Goal: Task Accomplishment & Management: Manage account settings

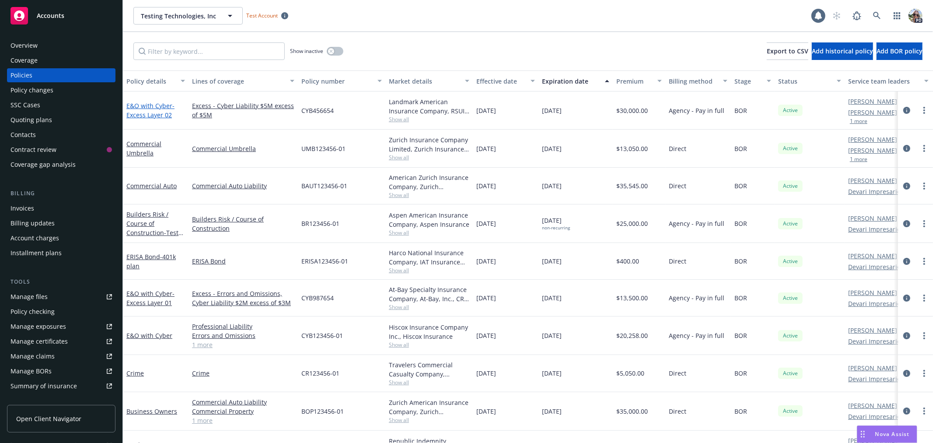
click at [141, 112] on span "- Excess Layer 02" at bounding box center [150, 111] width 48 height 18
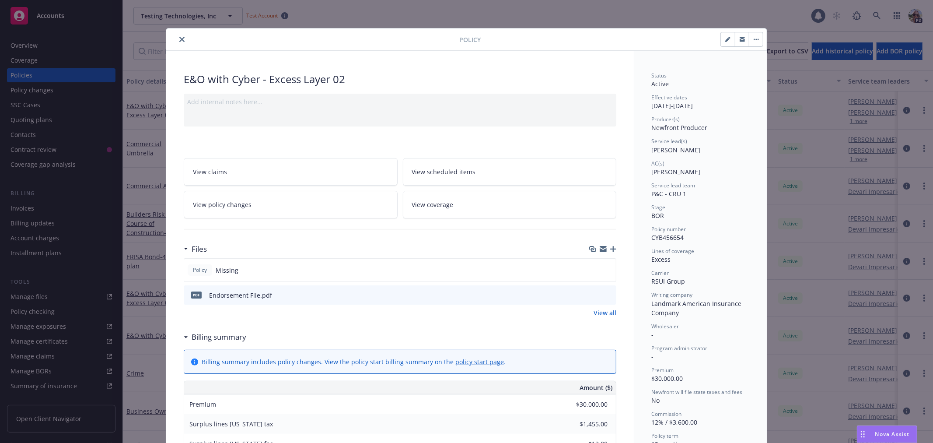
click at [210, 210] on link "View policy changes" at bounding box center [291, 205] width 214 height 28
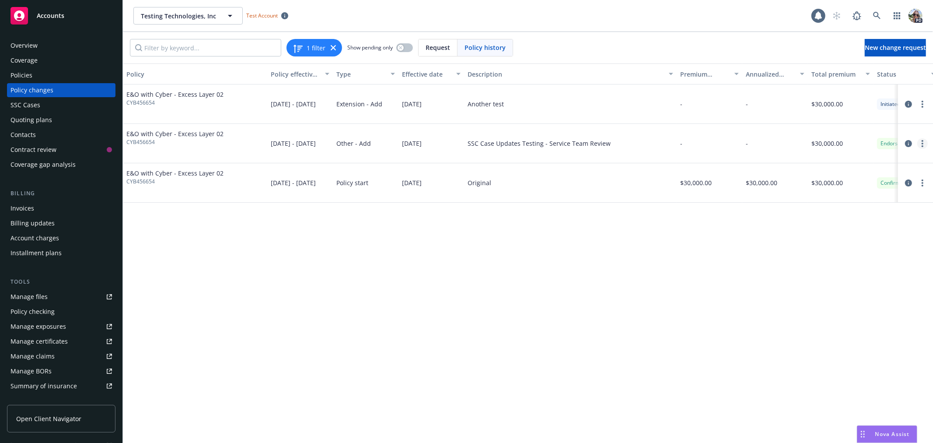
click at [922, 144] on icon "more" at bounding box center [923, 143] width 2 height 7
click at [801, 214] on link "Edit billing info" at bounding box center [853, 214] width 150 height 18
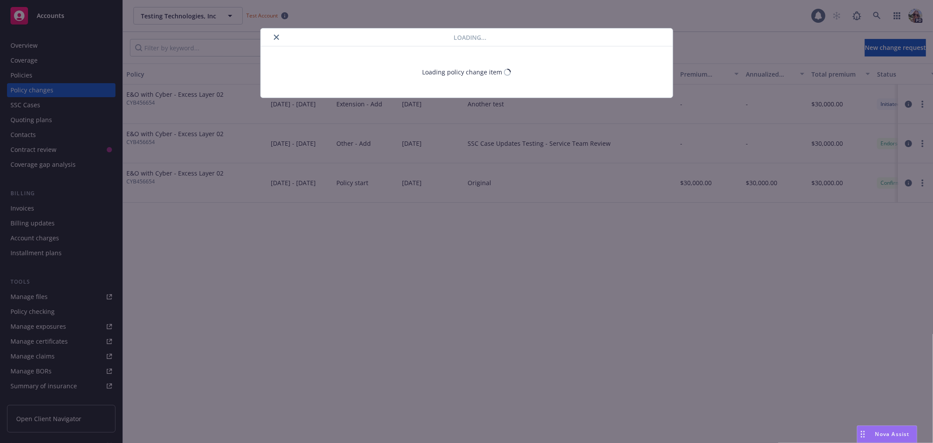
select select "[GEOGRAPHIC_DATA]"
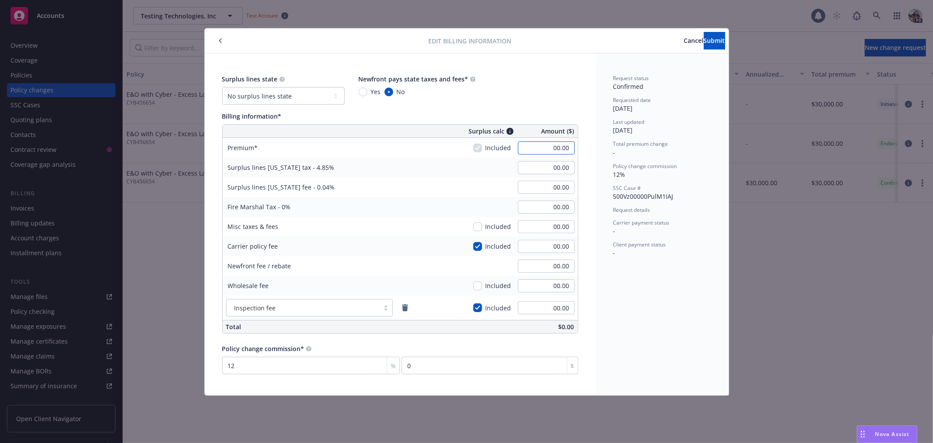
click at [537, 146] on input "00.00" at bounding box center [546, 147] width 57 height 13
type input "30000"
type input "1,455.00"
type input "30,000.00"
type input "12.00"
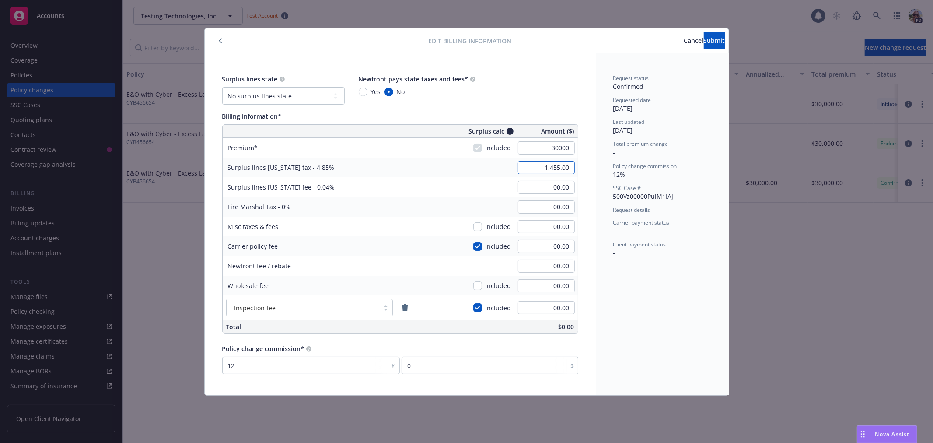
type input "3600"
click at [704, 39] on span "Submit" at bounding box center [714, 40] width 21 height 8
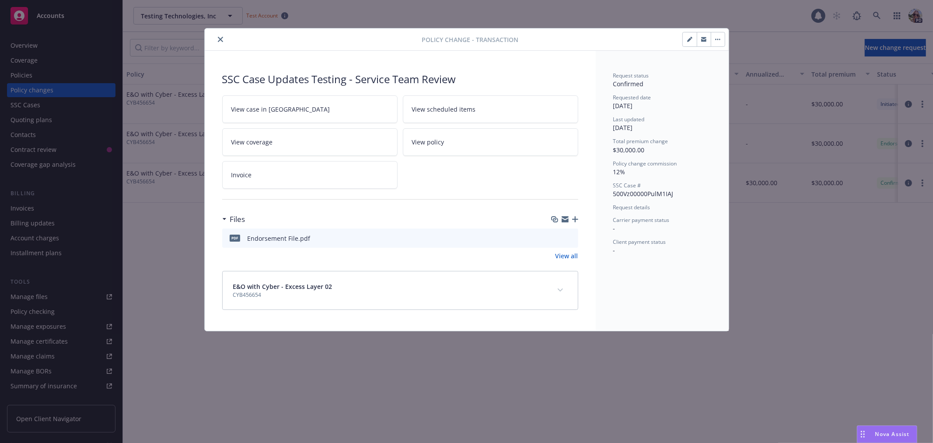
click at [220, 38] on icon "close" at bounding box center [220, 39] width 5 height 5
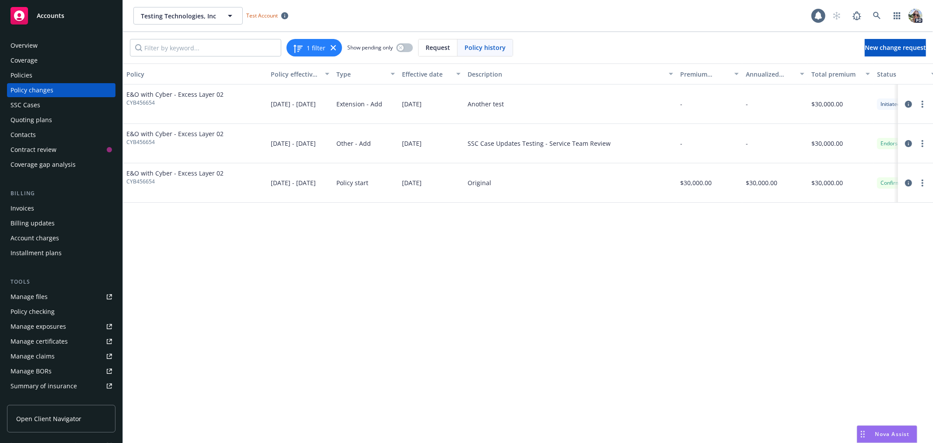
click at [40, 224] on div "Billing updates" at bounding box center [33, 223] width 44 height 14
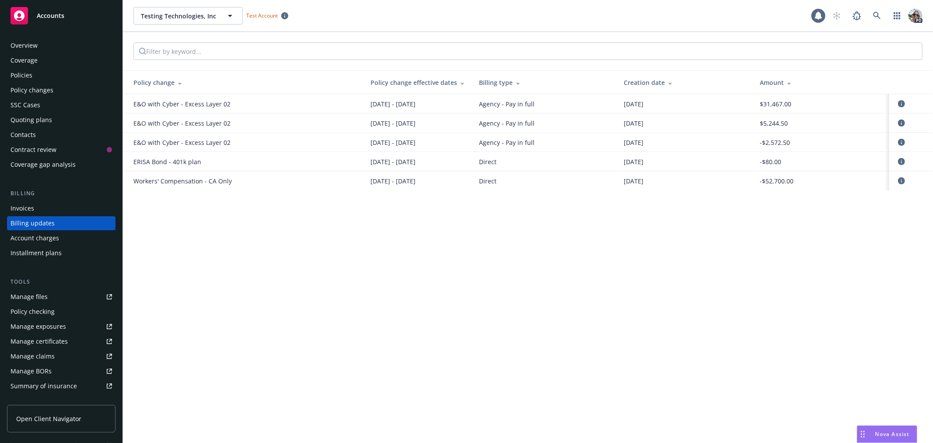
drag, startPoint x: 749, startPoint y: 117, endPoint x: 737, endPoint y: 99, distance: 21.4
click at [737, 99] on tr "E&O with Cyber - Excess Layer 02 10/01/2024 - 10/01/2025 Agency - Pay in full 0…" at bounding box center [528, 103] width 810 height 19
click at [35, 207] on div "Invoices" at bounding box center [62, 208] width 102 height 14
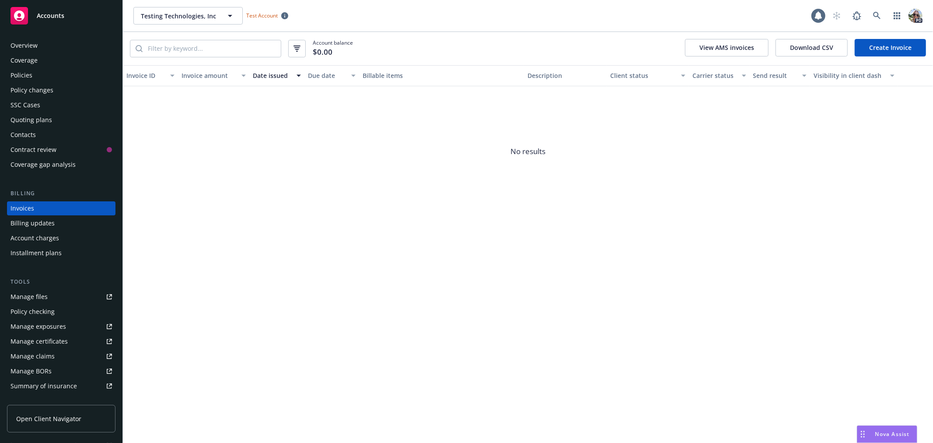
click at [872, 51] on link "Create Invoice" at bounding box center [890, 48] width 71 height 18
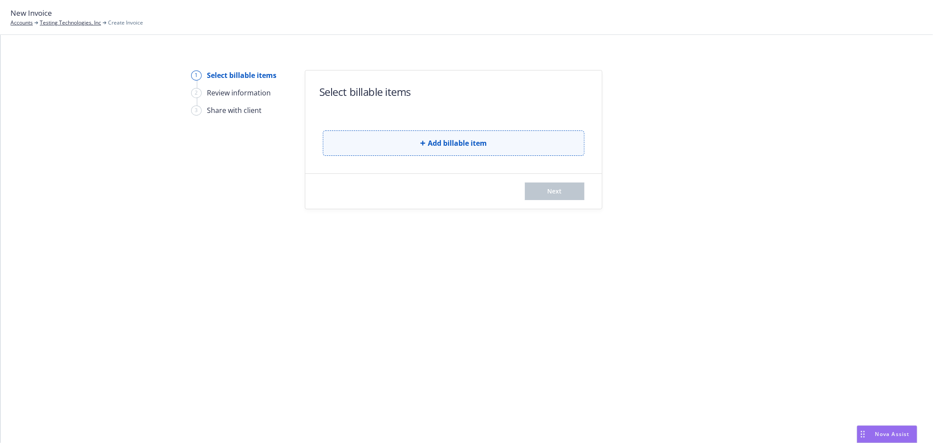
click at [346, 145] on button "Add billable item" at bounding box center [454, 142] width 262 height 25
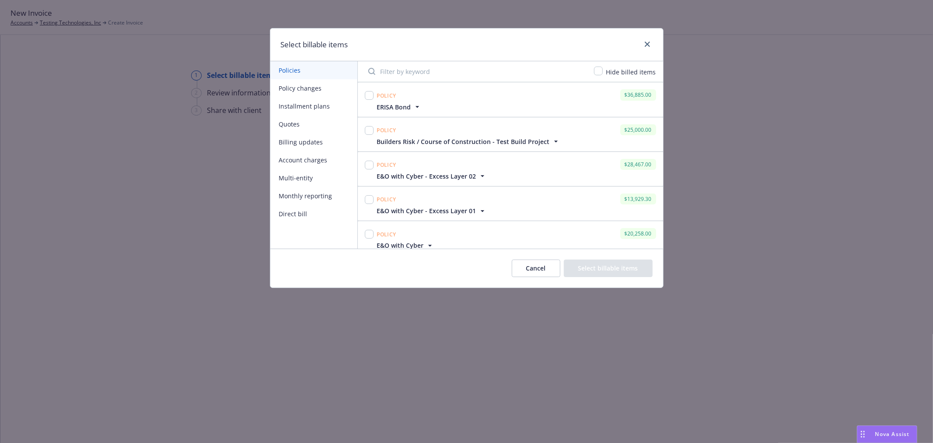
click at [283, 138] on button "Billing updates" at bounding box center [313, 142] width 87 height 18
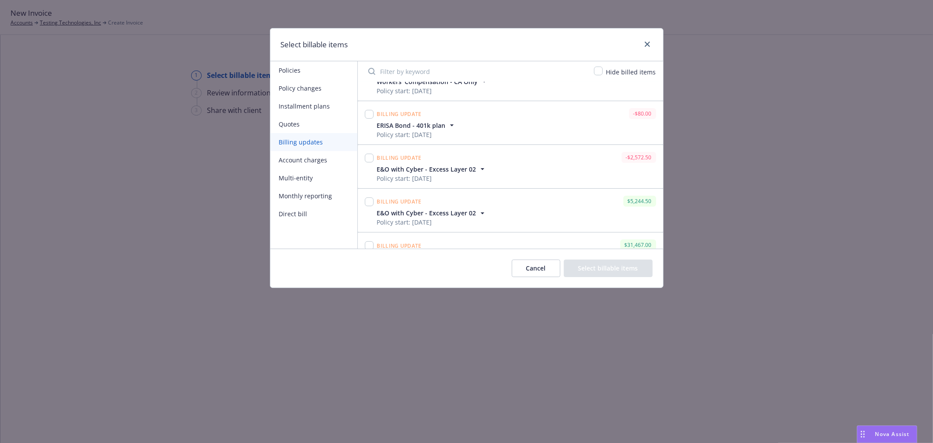
scroll to position [53, 0]
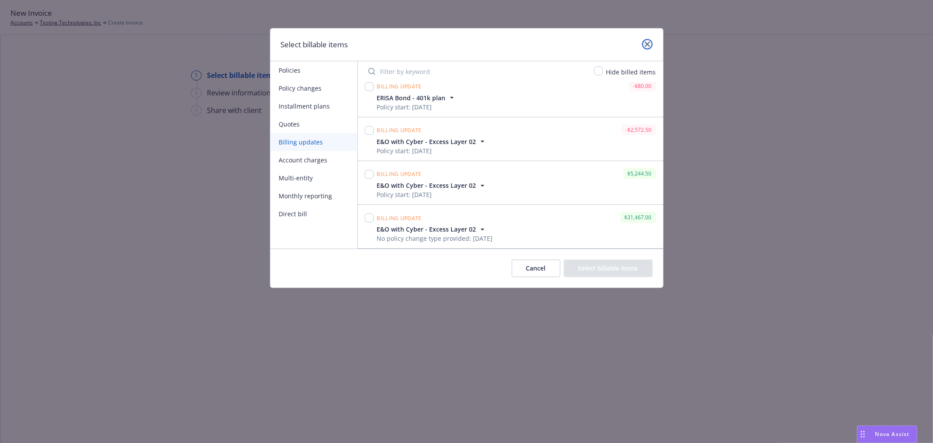
click at [645, 42] on icon "close" at bounding box center [647, 44] width 5 height 5
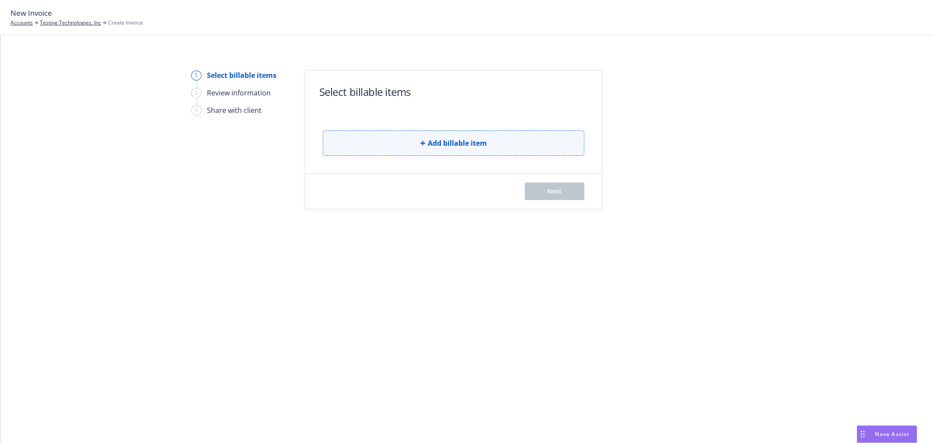
click at [489, 139] on button "Add billable item" at bounding box center [454, 142] width 262 height 25
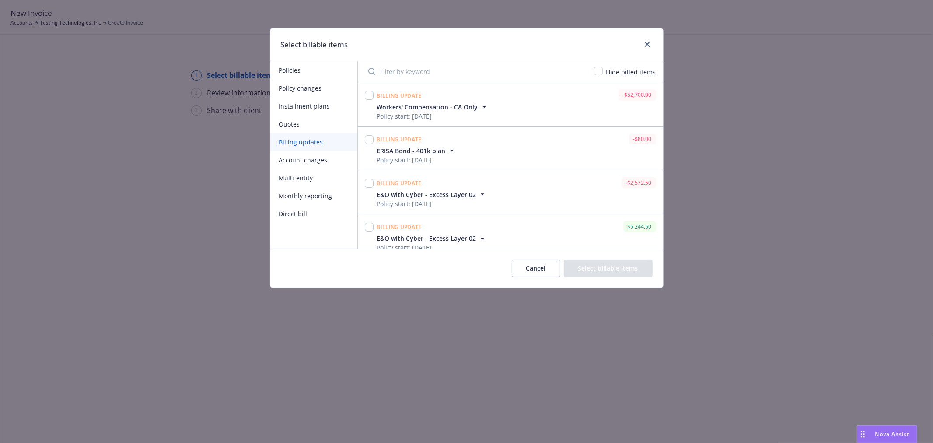
click at [284, 141] on button "Billing updates" at bounding box center [313, 142] width 87 height 18
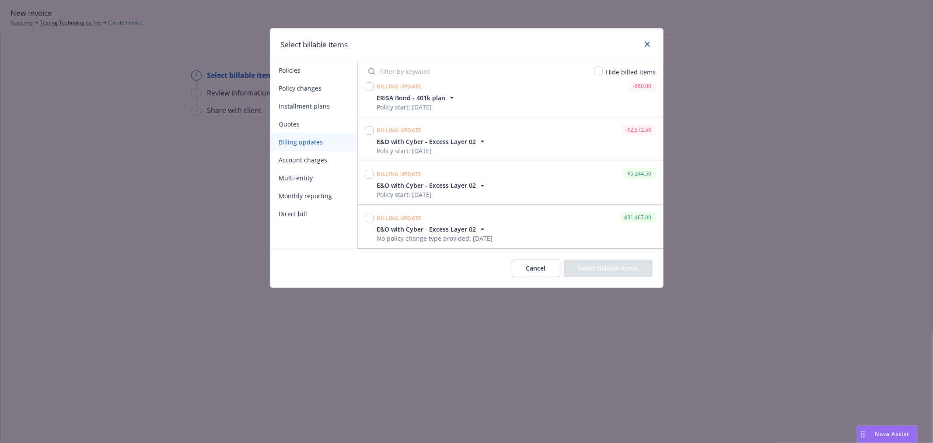
click at [478, 235] on span "No policy change type provided: 10/01/2024" at bounding box center [435, 238] width 116 height 9
drag, startPoint x: 372, startPoint y: 217, endPoint x: 383, endPoint y: 223, distance: 12.5
click at [371, 217] on input "checkbox" at bounding box center [369, 218] width 9 height 9
checkbox input "true"
click at [638, 270] on button "Select billable items" at bounding box center [608, 269] width 89 height 18
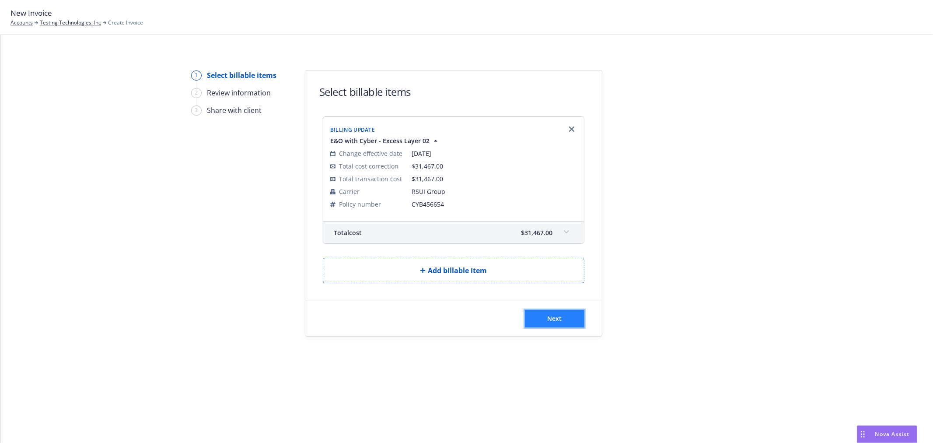
click at [567, 315] on button "Next" at bounding box center [555, 319] width 60 height 18
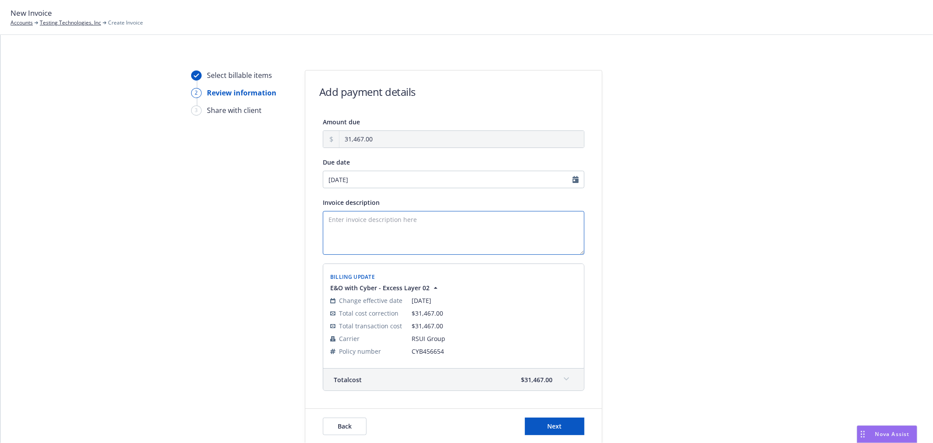
click at [338, 223] on textarea "Invoice description" at bounding box center [454, 233] width 262 height 44
click at [431, 286] on icon "button" at bounding box center [435, 288] width 9 height 9
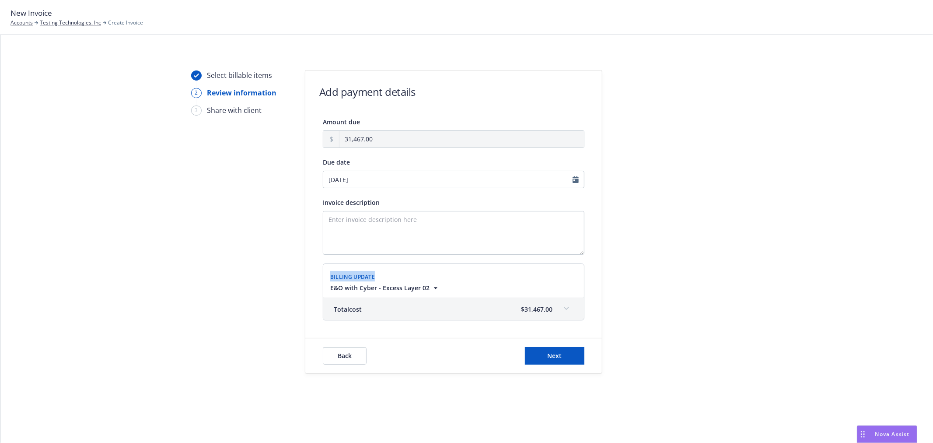
drag, startPoint x: 375, startPoint y: 279, endPoint x: 321, endPoint y: 272, distance: 54.3
click at [321, 272] on div "Amount due 31,467.00 Due date 09/04/2025 Invoice description Billing Update E&O…" at bounding box center [453, 218] width 297 height 204
click at [60, 21] on link "Testing Technologies, Inc" at bounding box center [70, 23] width 61 height 8
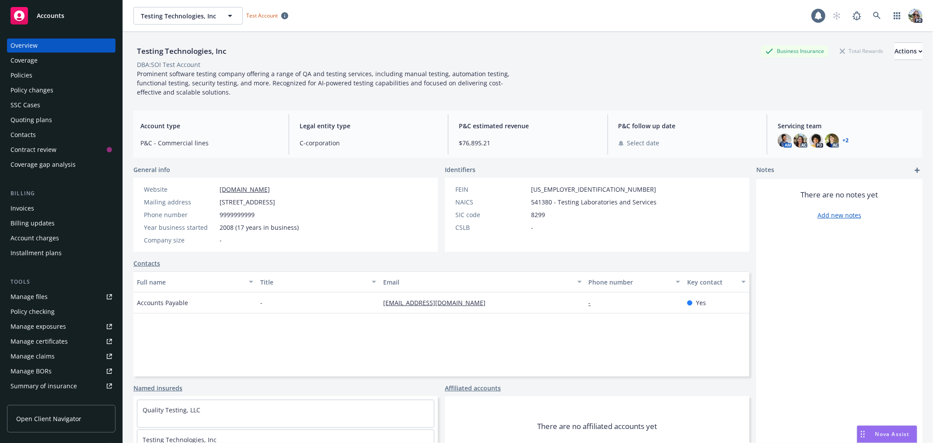
click at [20, 77] on div "Policies" at bounding box center [22, 75] width 22 height 14
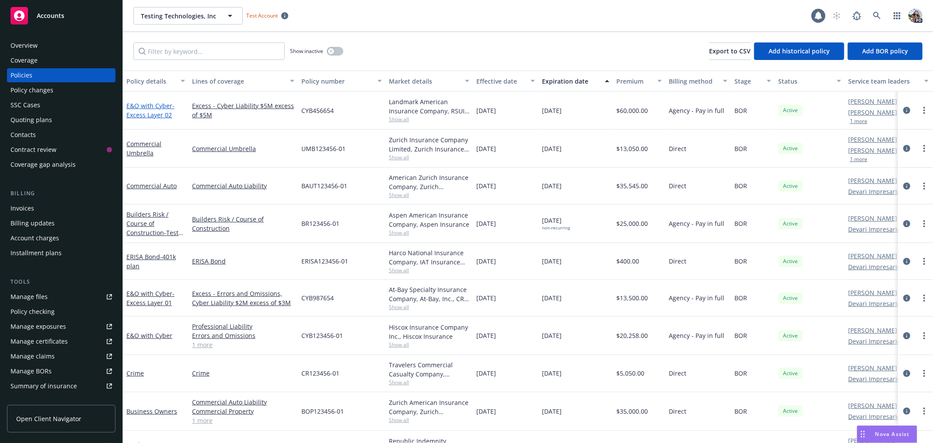
click at [151, 108] on link "E&O with Cyber - Excess Layer 02" at bounding box center [150, 111] width 48 height 18
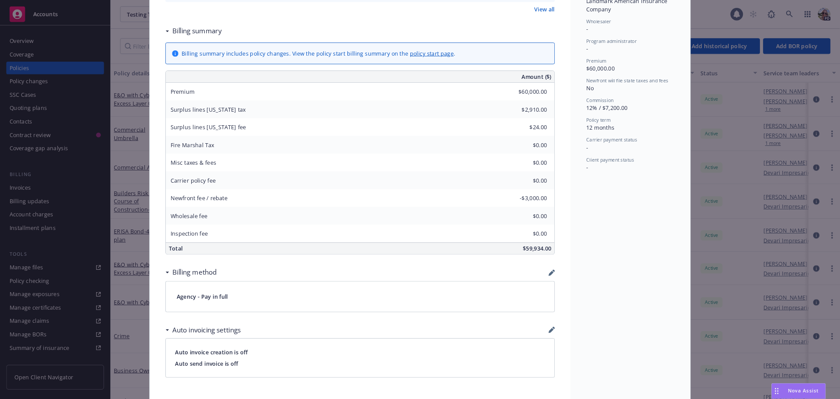
scroll to position [305, 0]
drag, startPoint x: 185, startPoint y: 220, endPoint x: 260, endPoint y: 221, distance: 74.8
click at [260, 221] on div "Newfront fee / rebate" at bounding box center [249, 217] width 131 height 20
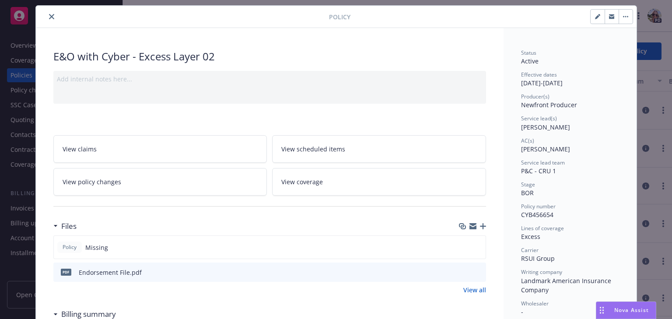
scroll to position [0, 0]
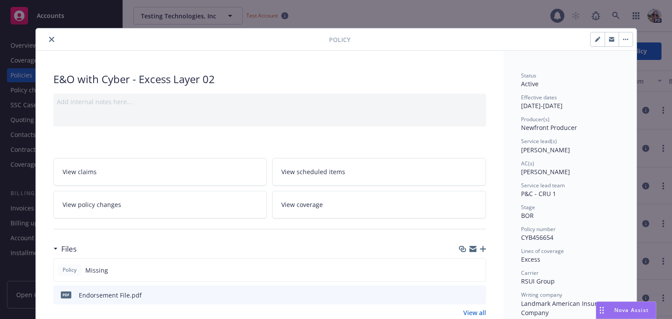
click at [49, 36] on button "close" at bounding box center [51, 39] width 11 height 11
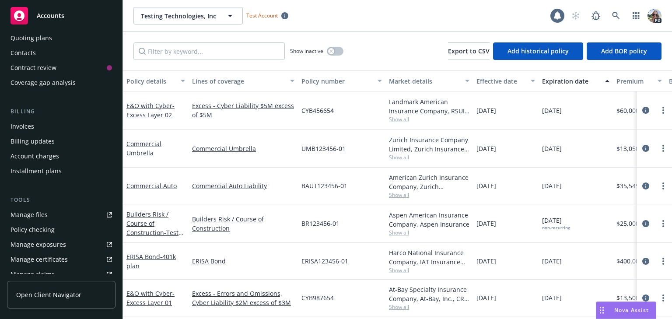
scroll to position [79, 0]
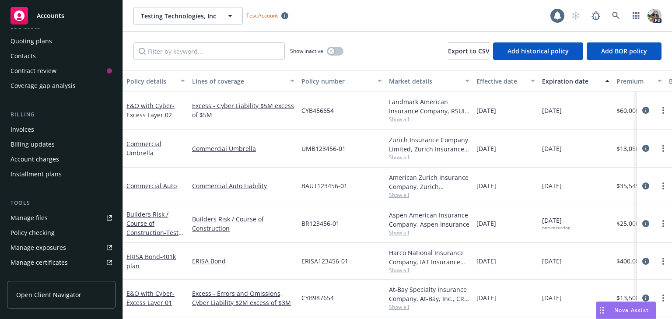
click at [48, 161] on div "Account charges" at bounding box center [35, 159] width 49 height 14
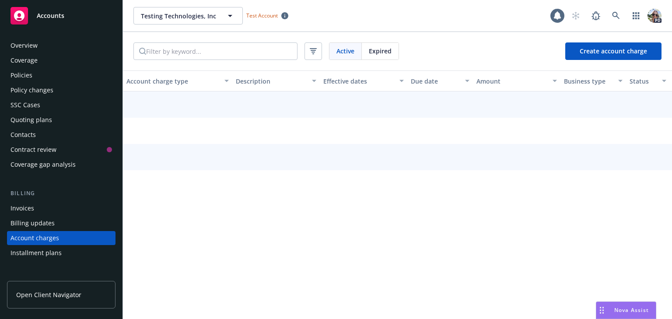
scroll to position [65, 0]
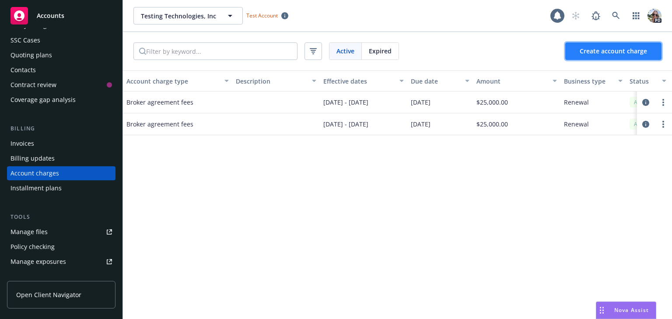
click at [597, 50] on span "Create account charge" at bounding box center [613, 51] width 67 height 8
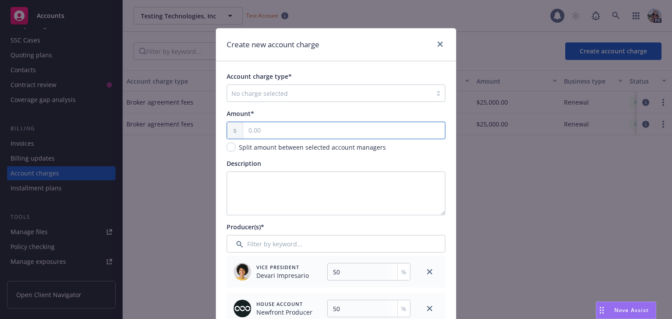
click at [248, 130] on input "text" at bounding box center [344, 130] width 202 height 17
type input "25.00"
type input "12.5"
type input "250.00"
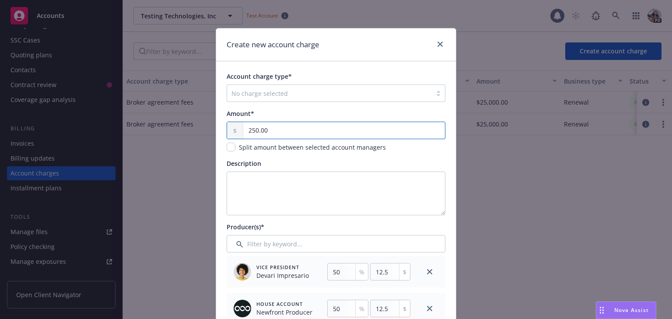
type input "125"
type input "2,500.00"
type input "1250"
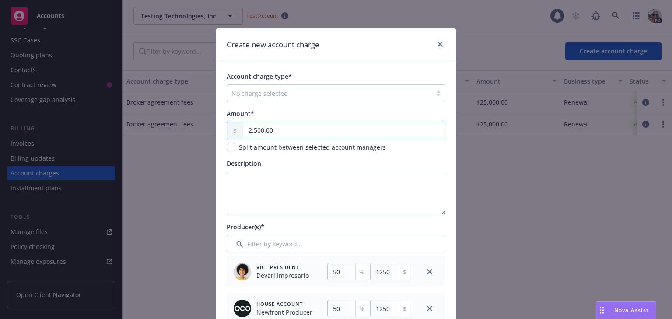
type input "25,000.00"
type input "12500"
type input "25,000.00"
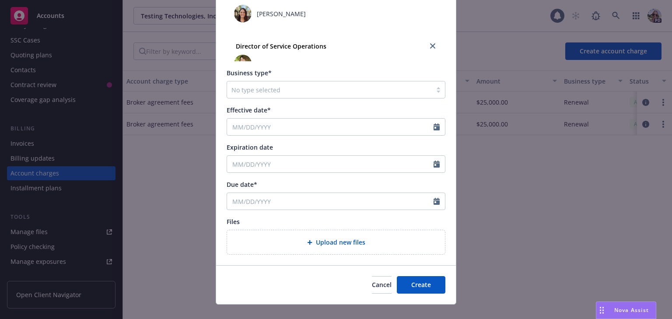
scroll to position [445, 0]
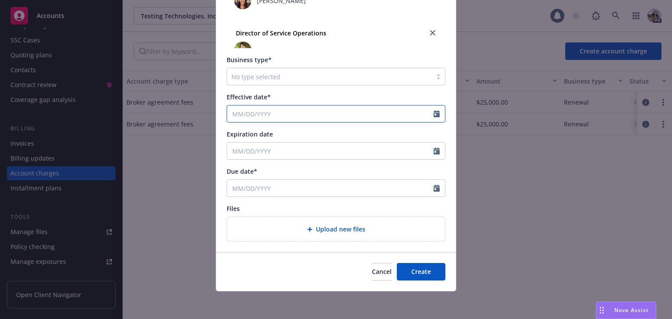
select select "8"
click at [243, 112] on input "Effective date*" at bounding box center [330, 113] width 207 height 17
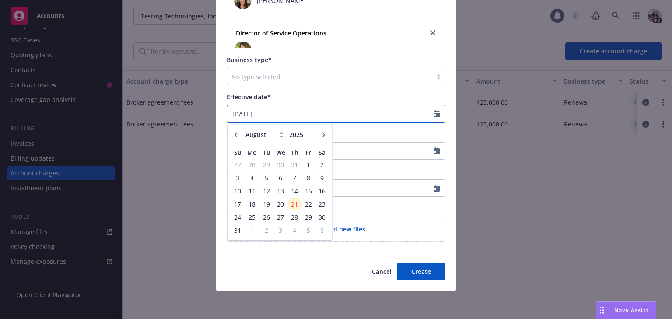
type input "01/01/2025"
type input "01/01/2026"
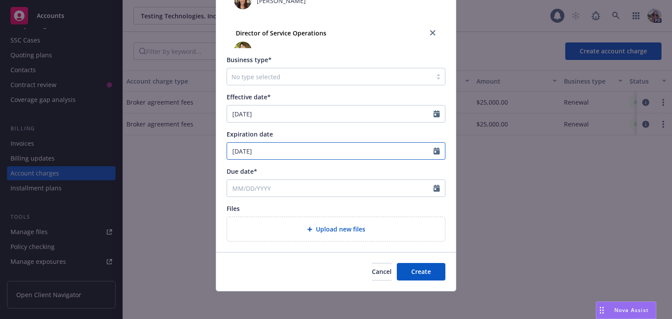
click at [365, 152] on input "01/01/2026" at bounding box center [330, 151] width 207 height 17
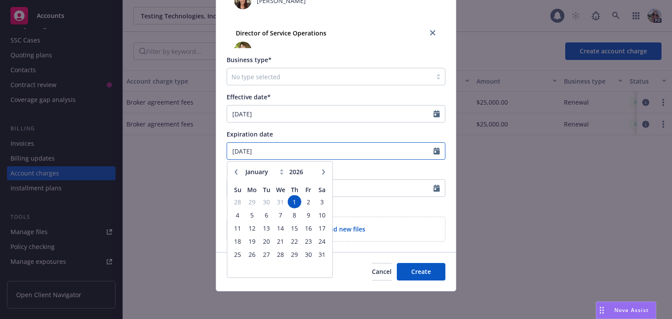
drag, startPoint x: 277, startPoint y: 151, endPoint x: 195, endPoint y: 148, distance: 82.7
click at [196, 150] on div "Create new account charge Account charge type* No charge selected Amount* 25,00…" at bounding box center [336, 159] width 672 height 319
type input "04/01/2025"
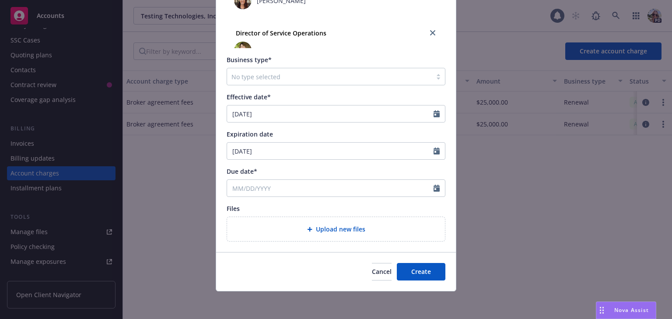
drag, startPoint x: 302, startPoint y: 133, endPoint x: 256, endPoint y: 158, distance: 52.1
click at [301, 133] on div "Expiration date" at bounding box center [336, 134] width 219 height 9
select select "8"
click at [256, 187] on input "Due date*" at bounding box center [330, 188] width 207 height 17
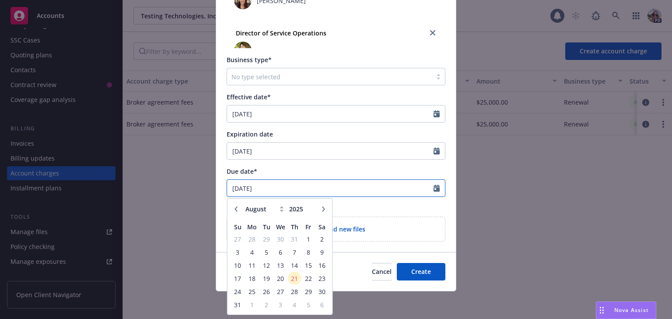
type input "01/01/2025"
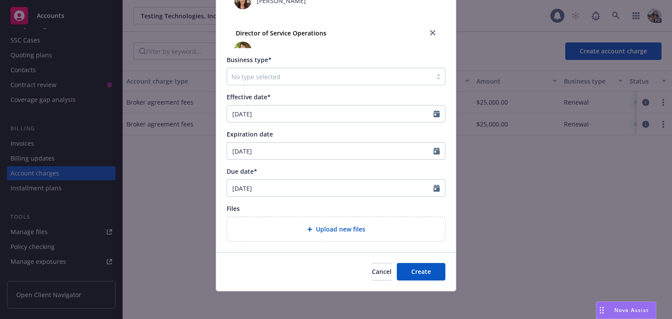
click at [344, 212] on div "Files" at bounding box center [336, 208] width 219 height 9
click at [372, 273] on span "Cancel" at bounding box center [382, 271] width 20 height 8
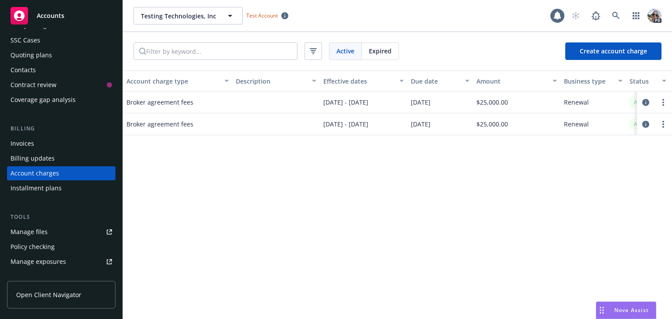
drag, startPoint x: 397, startPoint y: 126, endPoint x: 322, endPoint y: 126, distance: 75.3
click at [322, 126] on div "01/01/2025 - 01/01/2026" at bounding box center [364, 124] width 88 height 22
drag, startPoint x: 445, startPoint y: 123, endPoint x: 410, endPoint y: 125, distance: 35.5
click at [410, 128] on div "01/01/2025" at bounding box center [440, 124] width 66 height 22
drag, startPoint x: 445, startPoint y: 101, endPoint x: 409, endPoint y: 105, distance: 36.1
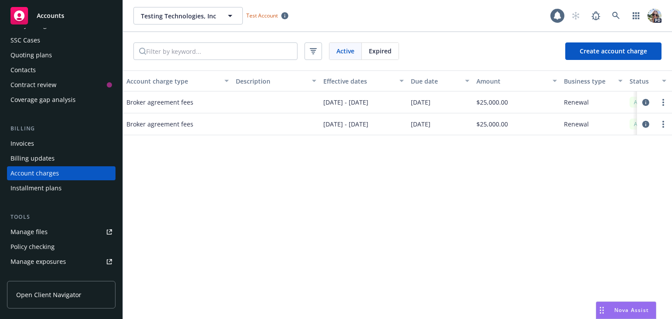
click at [410, 105] on div "04/01/2025" at bounding box center [440, 102] width 66 height 22
click at [620, 49] on span "Create account charge" at bounding box center [613, 51] width 67 height 8
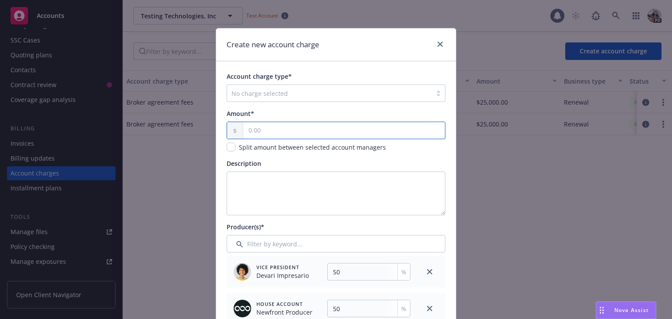
click at [283, 133] on input "text" at bounding box center [344, 130] width 202 height 17
type input "25.00"
type input "12.5"
type input "250.00"
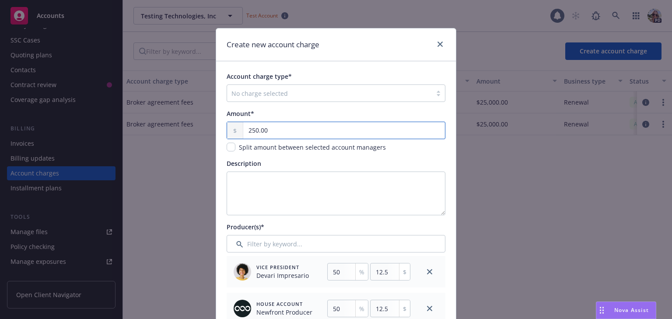
type input "125"
type input "2,500.00"
type input "1250"
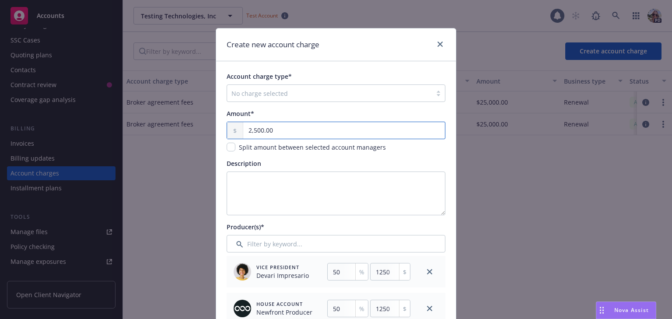
drag, startPoint x: 300, startPoint y: 135, endPoint x: 298, endPoint y: 130, distance: 4.7
click at [298, 130] on input "2,500.00" at bounding box center [344, 130] width 202 height 17
click at [257, 131] on input "2,500.00" at bounding box center [344, 130] width 202 height 17
type input "25,000.00"
type input "12500"
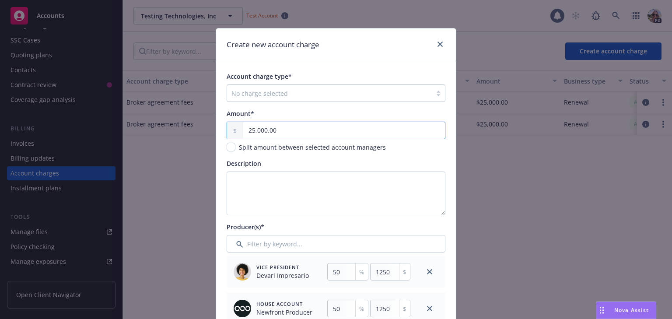
type input "12500"
type input "25,000.00"
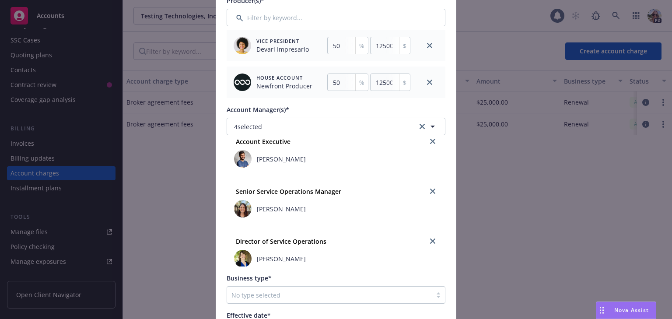
scroll to position [7, 0]
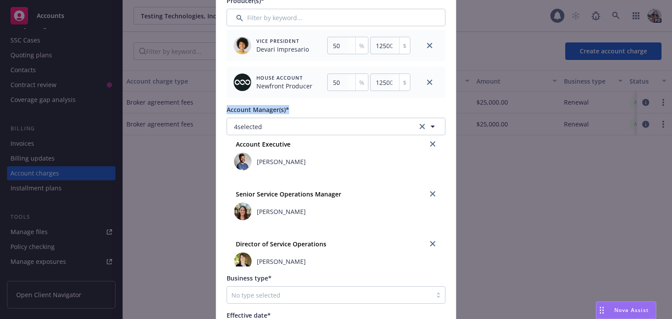
drag, startPoint x: 302, startPoint y: 113, endPoint x: 220, endPoint y: 111, distance: 82.3
click at [220, 111] on div "Account charge type* No charge selected Amount* 25,000.00 Split amount between …" at bounding box center [336, 152] width 240 height 635
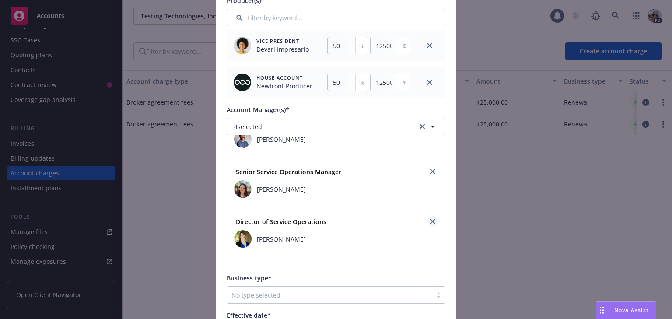
click at [430, 219] on icon "close" at bounding box center [432, 221] width 5 height 5
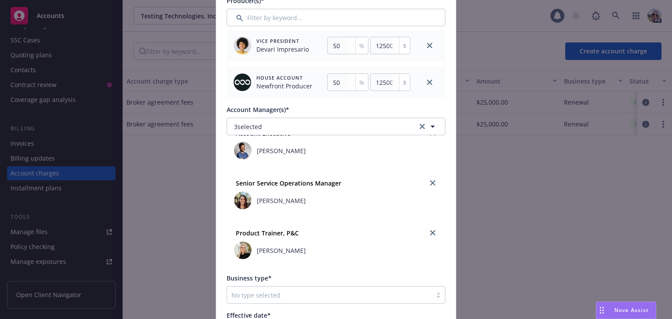
scroll to position [18, 0]
click at [428, 136] on link "close" at bounding box center [433, 134] width 11 height 11
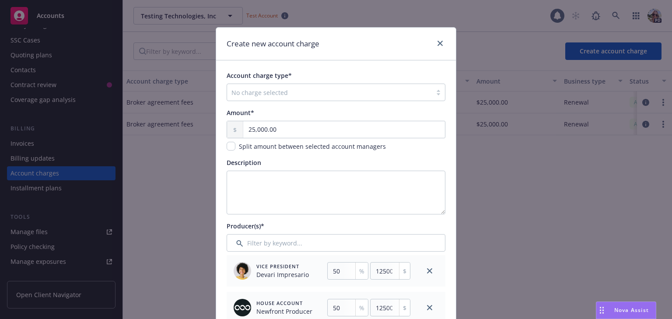
scroll to position [0, 0]
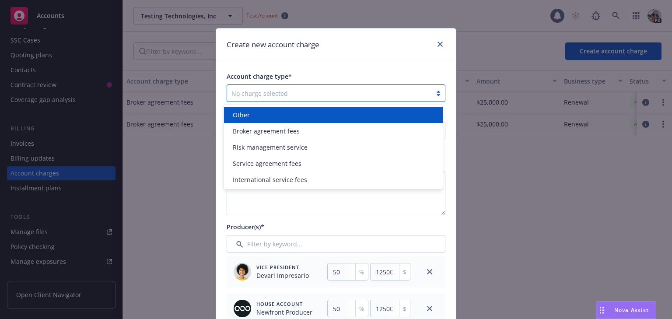
click at [260, 93] on div at bounding box center [330, 93] width 196 height 11
click at [299, 60] on div "Create new account charge" at bounding box center [336, 44] width 240 height 33
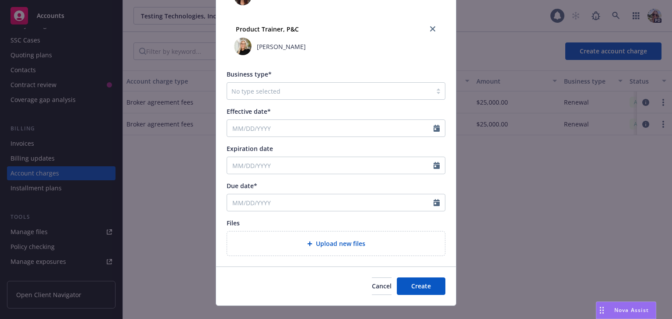
scroll to position [413, 0]
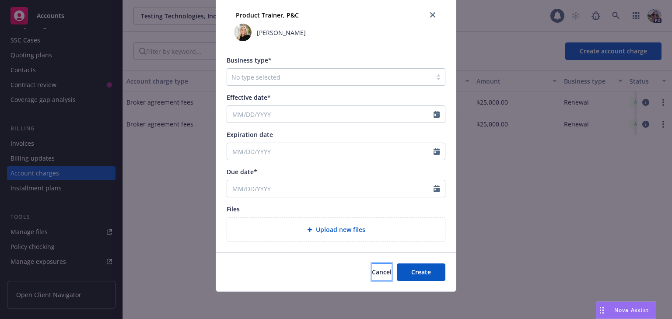
click at [372, 277] on button "Cancel" at bounding box center [382, 272] width 20 height 18
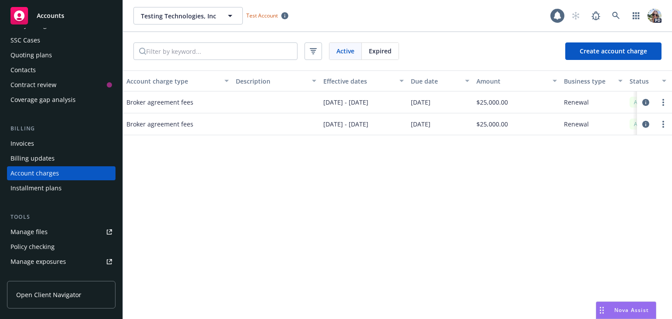
click at [21, 69] on div "Contacts" at bounding box center [23, 70] width 25 height 14
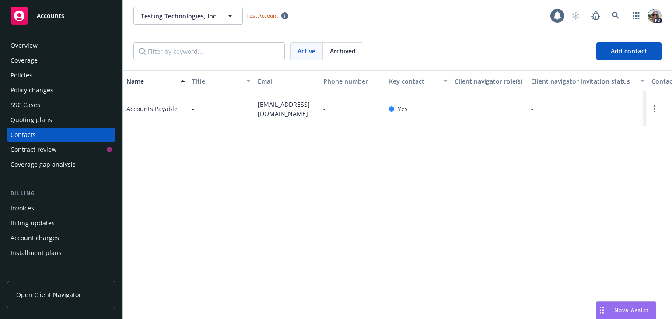
click at [21, 53] on div "Coverage" at bounding box center [24, 60] width 27 height 14
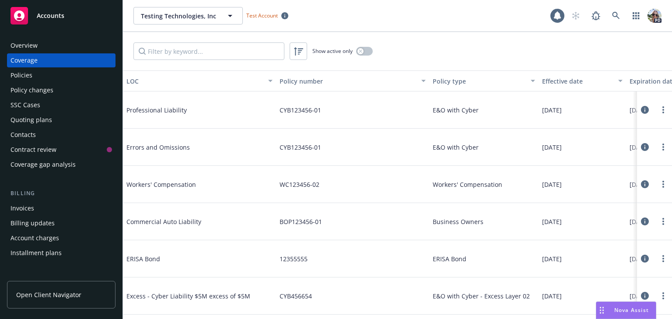
click at [20, 75] on div "Policies" at bounding box center [22, 75] width 22 height 14
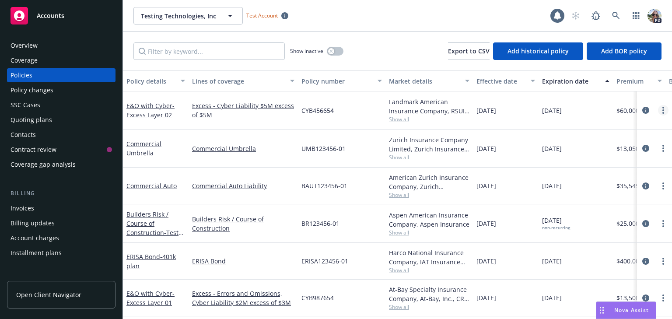
click at [658, 109] on link "more" at bounding box center [663, 110] width 11 height 11
click at [157, 108] on link "E&O with Cyber - Excess Layer 02" at bounding box center [150, 111] width 48 height 18
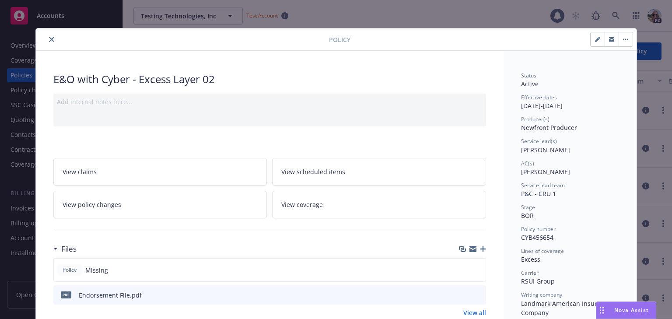
click at [109, 205] on span "View policy changes" at bounding box center [92, 204] width 59 height 9
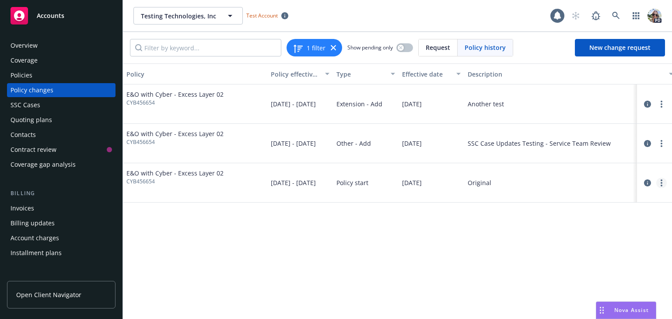
click at [661, 182] on icon "more" at bounding box center [662, 182] width 2 height 7
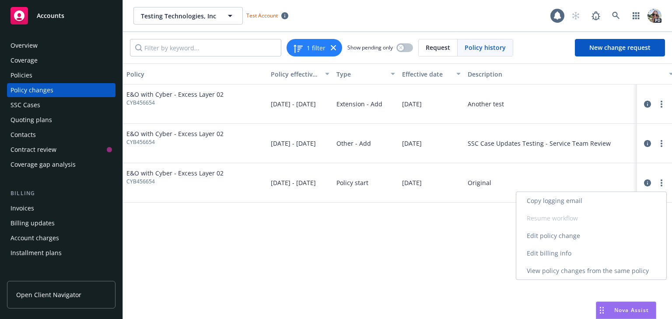
click at [545, 256] on link "Edit billing info" at bounding box center [591, 254] width 150 height 18
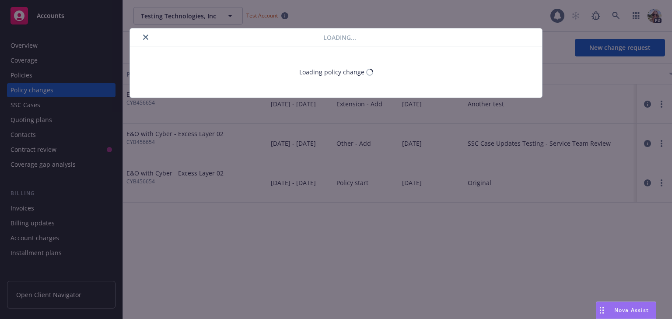
select select "TX"
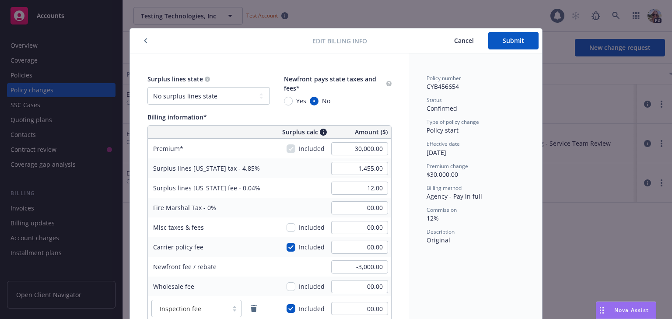
scroll to position [26, 0]
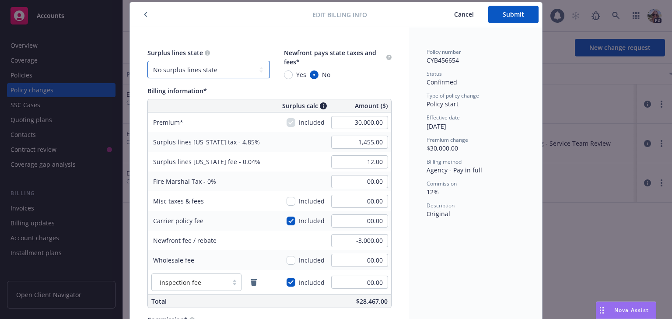
drag, startPoint x: 174, startPoint y: 68, endPoint x: 145, endPoint y: 67, distance: 28.9
click at [147, 67] on select "No surplus lines state Alaska Alabama Arkansas Arizona California Colorado Conn…" at bounding box center [208, 70] width 123 height 18
click at [144, 12] on icon "button" at bounding box center [146, 14] width 4 height 5
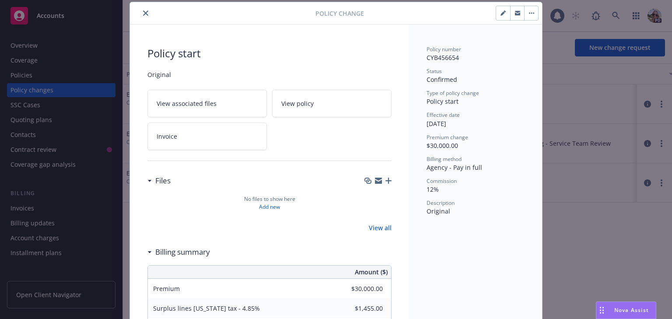
click at [143, 11] on icon "close" at bounding box center [145, 13] width 5 height 5
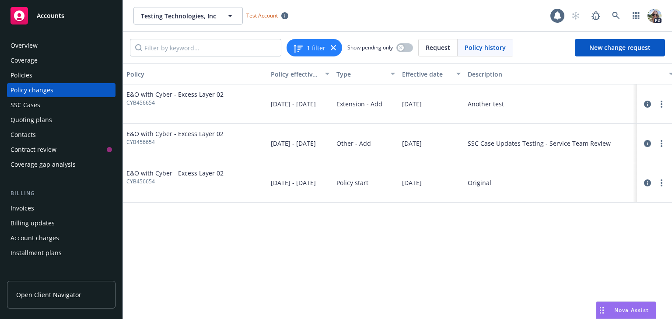
click at [49, 211] on div "Invoices" at bounding box center [62, 208] width 102 height 14
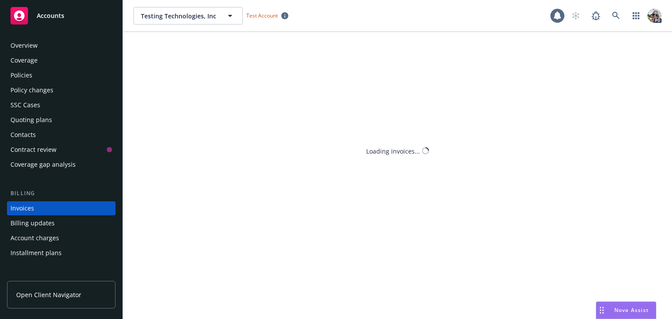
scroll to position [35, 0]
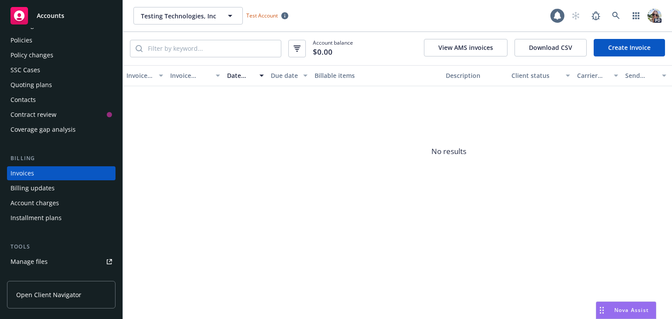
click at [620, 49] on link "Create Invoice" at bounding box center [629, 48] width 71 height 18
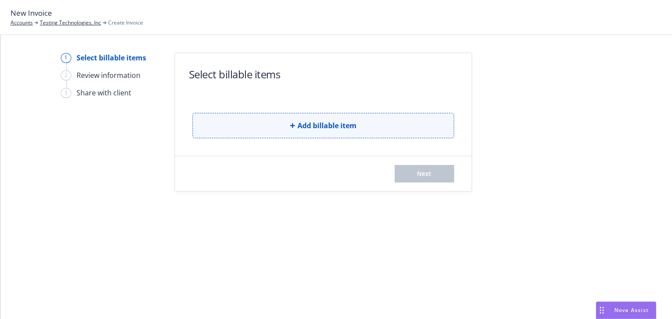
click at [273, 119] on button "Add billable item" at bounding box center [324, 125] width 262 height 25
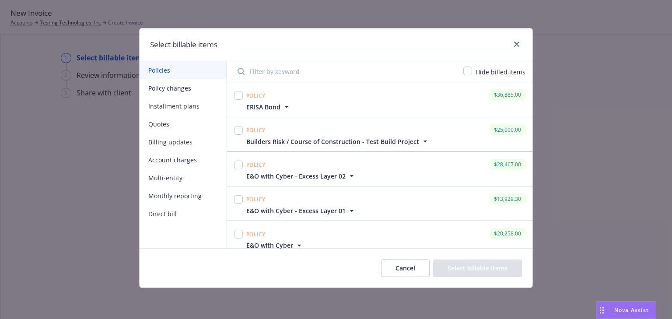
click at [174, 88] on button "Policy changes" at bounding box center [183, 88] width 87 height 18
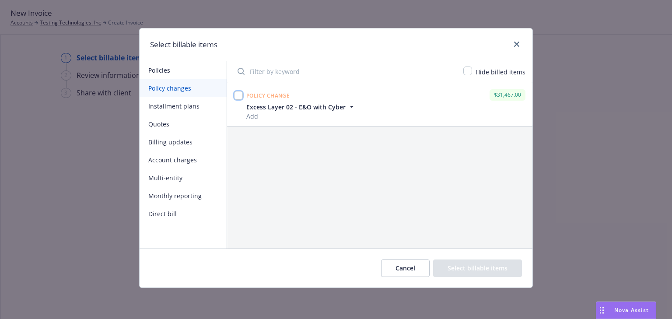
click at [238, 95] on input "checkbox" at bounding box center [238, 95] width 9 height 9
checkbox input "true"
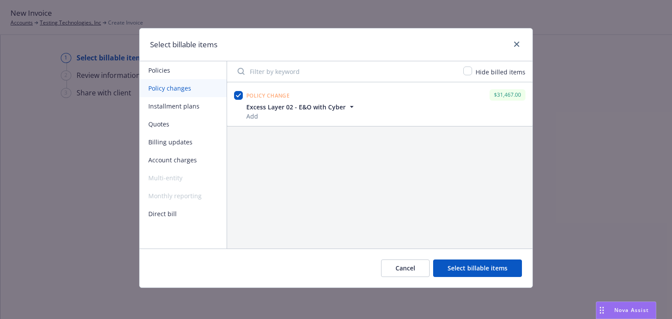
click at [476, 267] on button "Select billable items" at bounding box center [477, 269] width 89 height 18
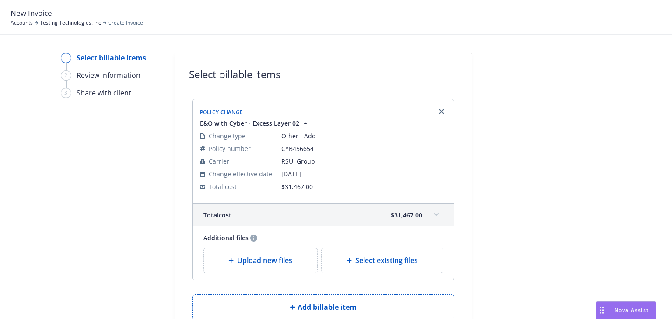
scroll to position [71, 0]
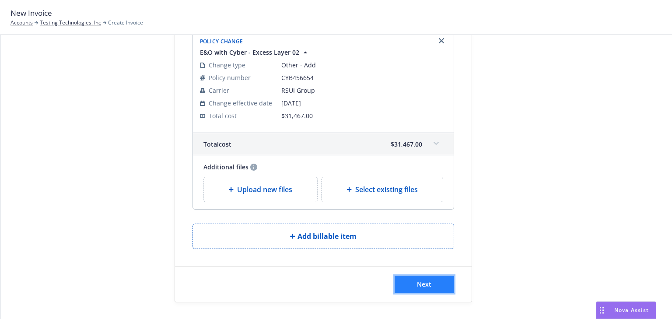
click at [417, 283] on span "Next" at bounding box center [424, 284] width 14 height 8
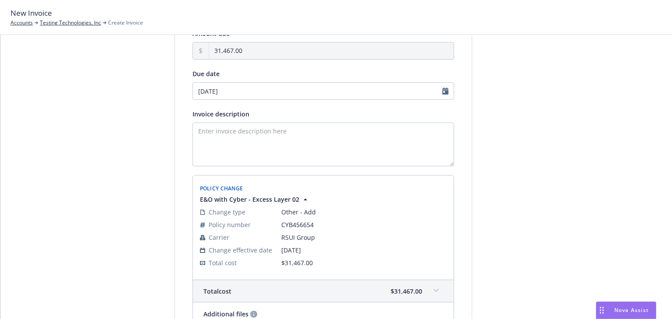
scroll to position [179, 0]
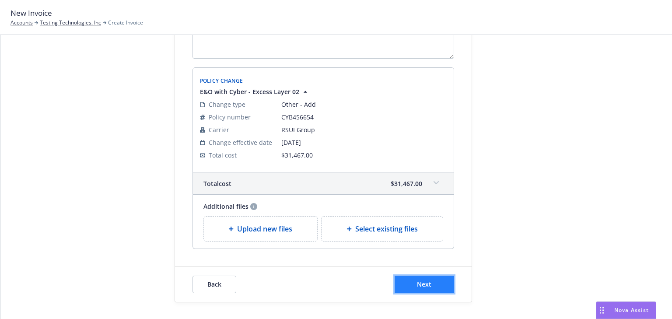
click at [441, 281] on button "Next" at bounding box center [425, 285] width 60 height 18
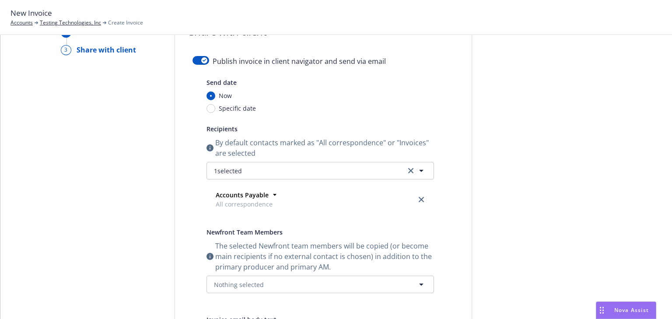
scroll to position [41, 0]
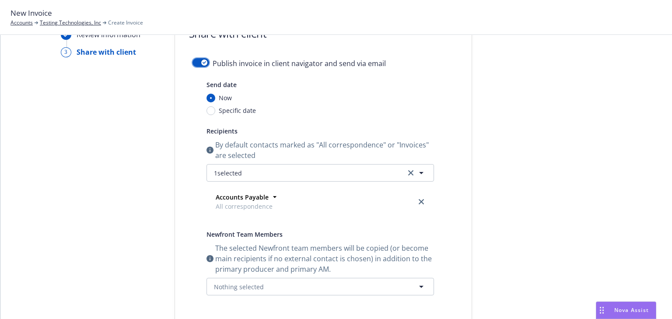
click at [197, 61] on button "button" at bounding box center [201, 62] width 17 height 9
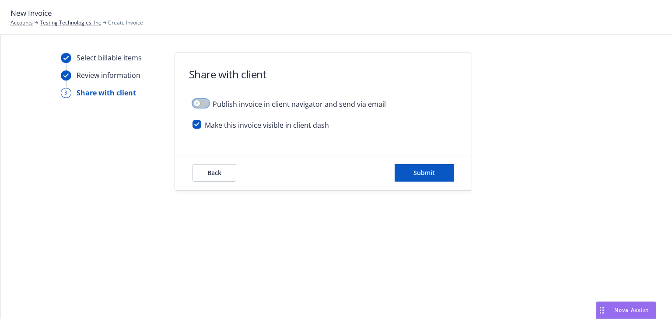
scroll to position [0, 0]
click at [422, 173] on span "Submit" at bounding box center [424, 172] width 21 height 8
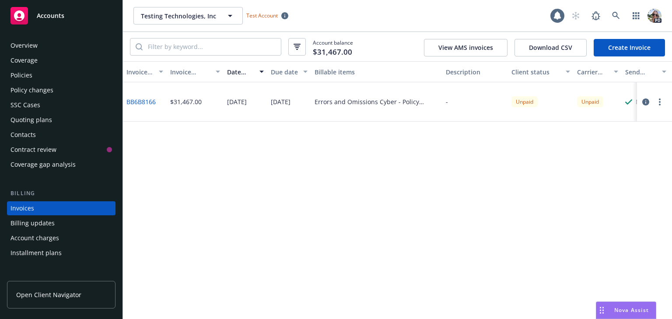
scroll to position [35, 0]
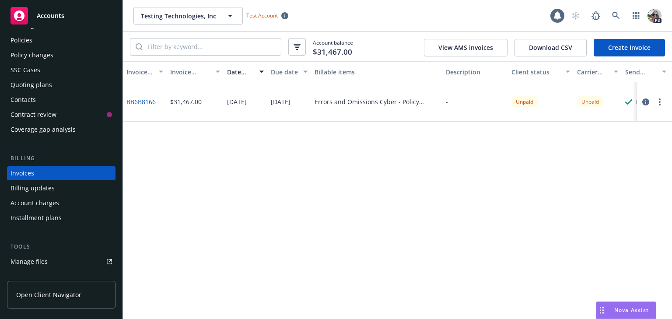
click at [27, 60] on div "Policy changes" at bounding box center [32, 55] width 43 height 14
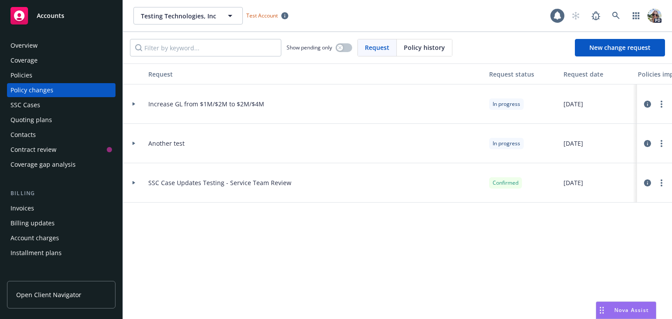
click at [131, 180] on div at bounding box center [134, 182] width 22 height 39
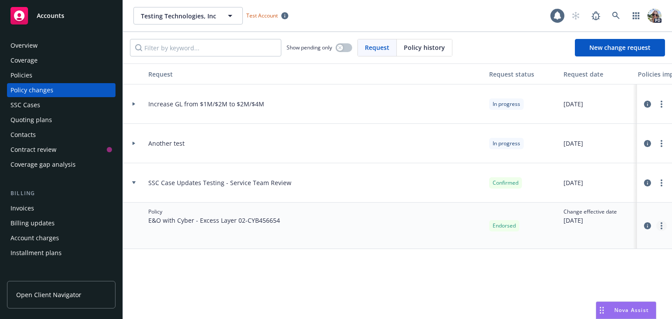
click at [663, 224] on link "more" at bounding box center [661, 226] width 11 height 11
click at [583, 195] on link "Edit billing info" at bounding box center [597, 195] width 150 height 18
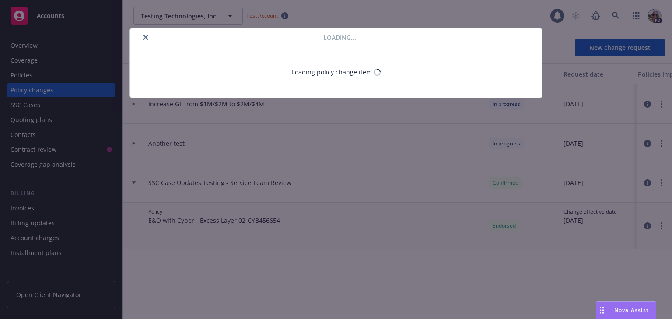
select select "TX"
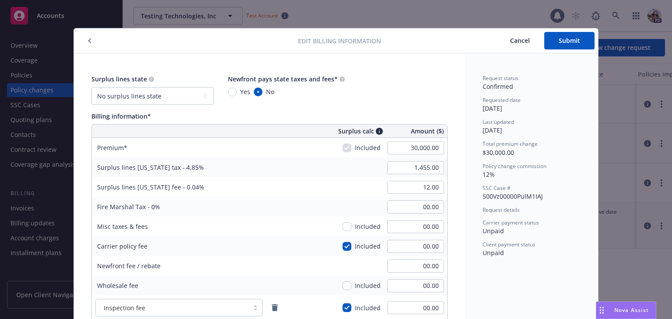
scroll to position [26, 0]
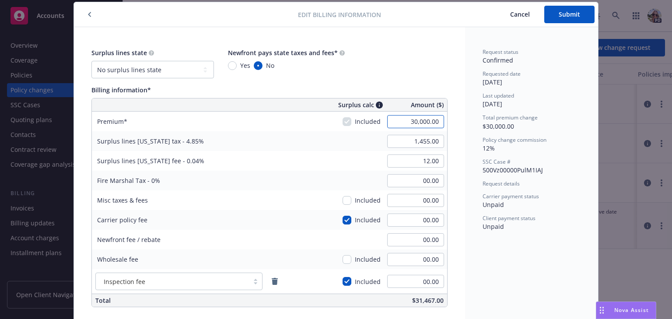
click at [389, 119] on input "30,000.00" at bounding box center [415, 121] width 57 height 13
type input "35000"
type input "1,697.50"
type input "35,000.00"
type input "14.00"
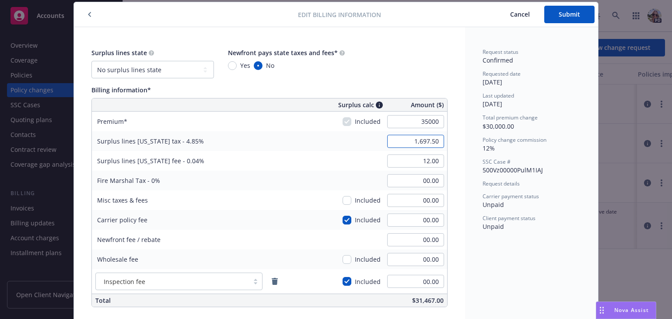
type input "4200"
click at [410, 234] on input "00.00" at bounding box center [415, 239] width 57 height 13
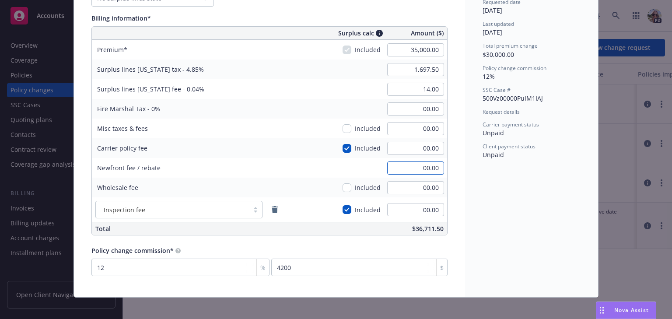
scroll to position [104, 0]
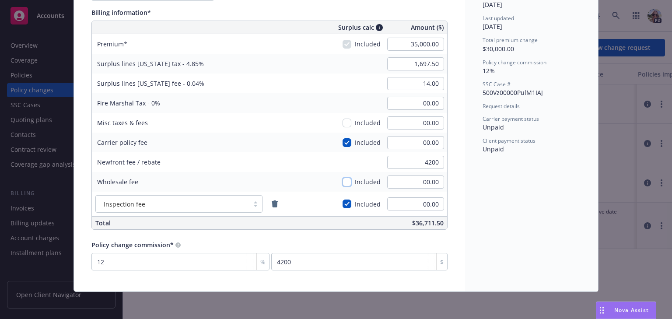
type input "-4,200.00"
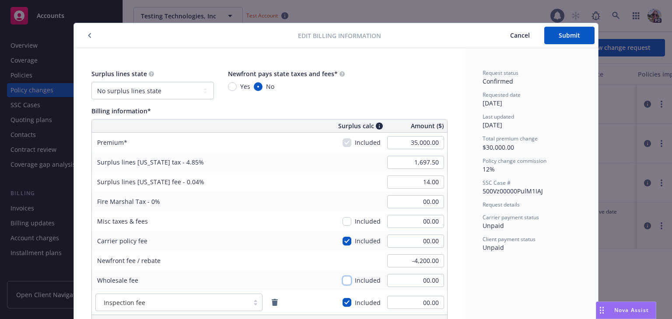
scroll to position [0, 0]
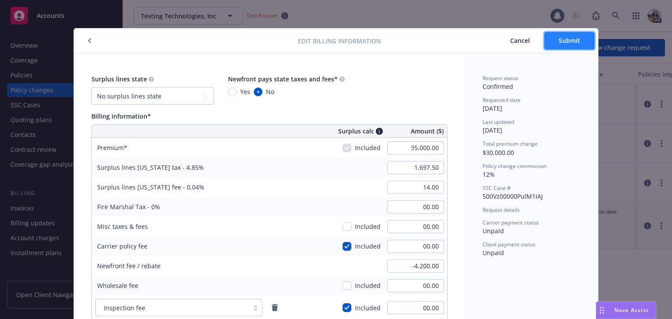
click at [570, 39] on span "Submit" at bounding box center [569, 40] width 21 height 8
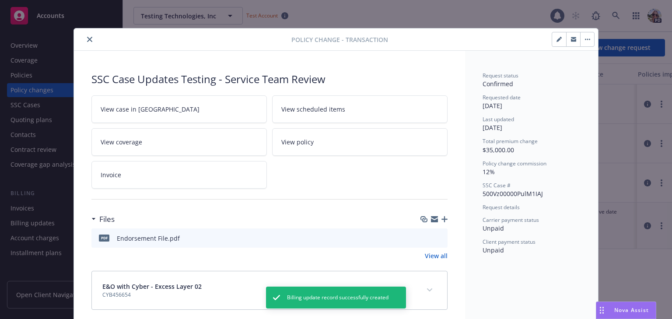
click at [89, 38] on button "close" at bounding box center [89, 39] width 11 height 11
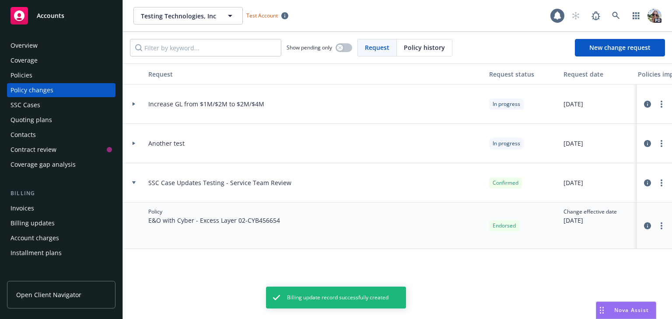
click at [33, 224] on div "Billing updates" at bounding box center [33, 223] width 44 height 14
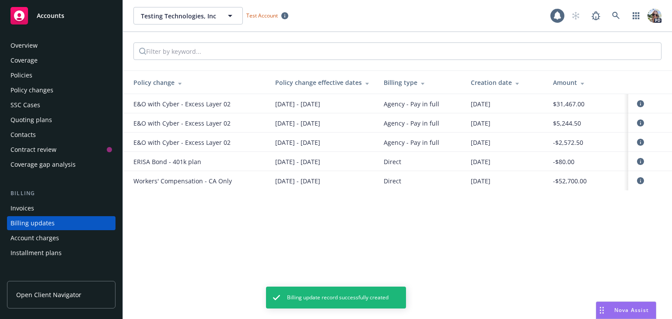
scroll to position [49, 0]
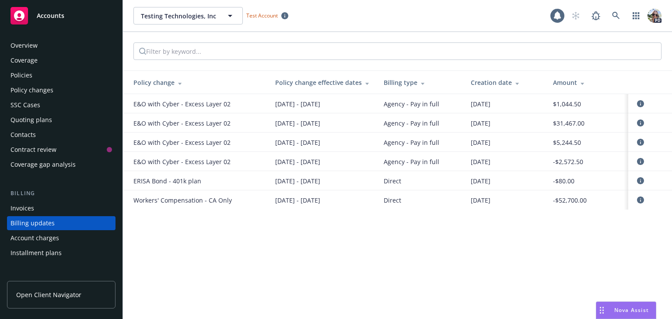
scroll to position [49, 0]
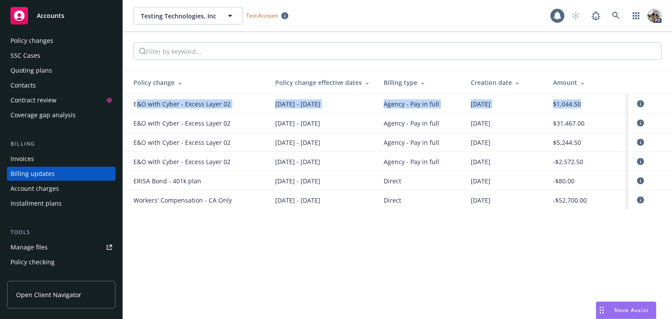
drag, startPoint x: 583, startPoint y: 103, endPoint x: 136, endPoint y: 106, distance: 446.8
click at [136, 106] on tr "E&O with Cyber - Excess Layer 02 [DATE] - [DATE] Agency - Pay in full [DATE] $1…" at bounding box center [397, 103] width 549 height 19
click at [40, 189] on div "Account charges" at bounding box center [35, 189] width 49 height 14
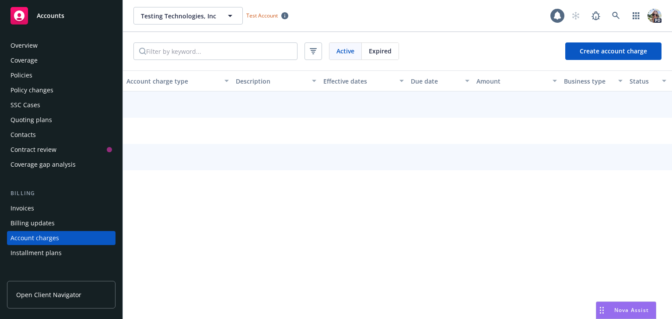
scroll to position [65, 0]
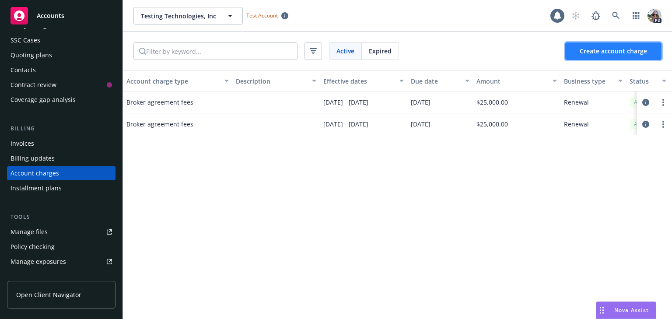
click at [603, 44] on button "Create account charge" at bounding box center [613, 51] width 96 height 18
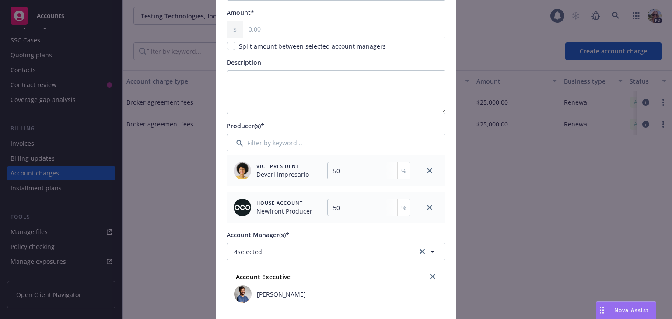
scroll to position [0, 0]
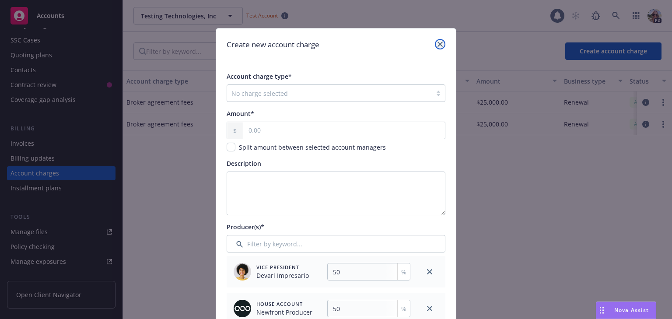
click at [438, 44] on icon "close" at bounding box center [440, 44] width 5 height 5
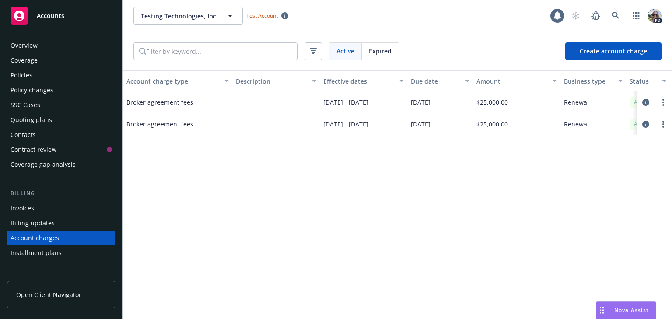
click at [21, 74] on div "Policies" at bounding box center [22, 75] width 22 height 14
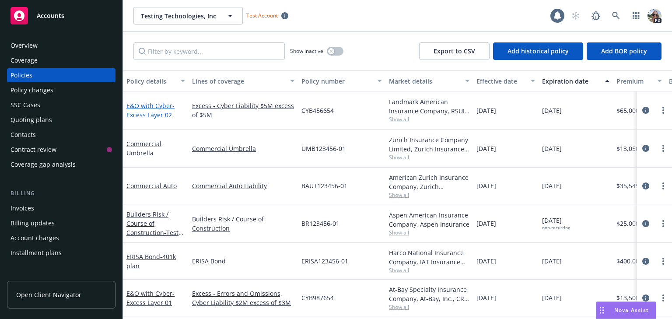
click at [132, 112] on span "- Excess Layer 02" at bounding box center [150, 111] width 48 height 18
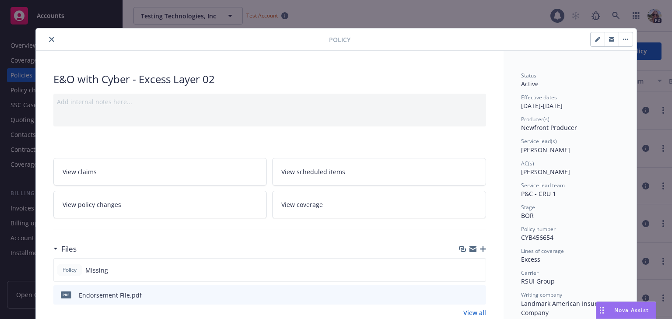
click at [591, 39] on button "button" at bounding box center [598, 39] width 14 height 14
select select "BOR"
select select "12"
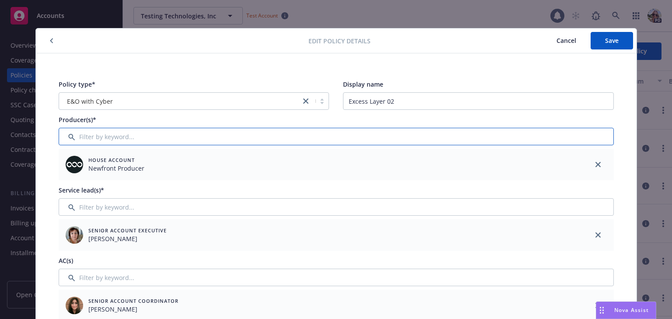
click at [95, 136] on input "Filter by keyword..." at bounding box center [336, 137] width 555 height 18
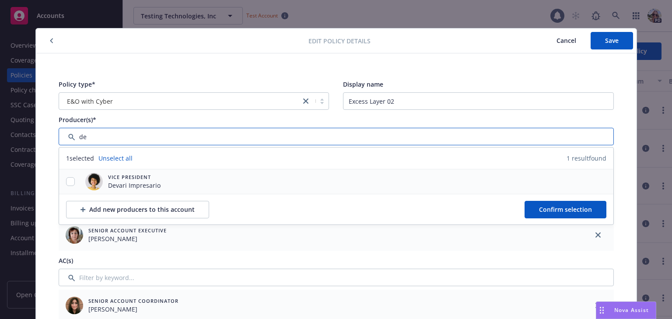
type input "de"
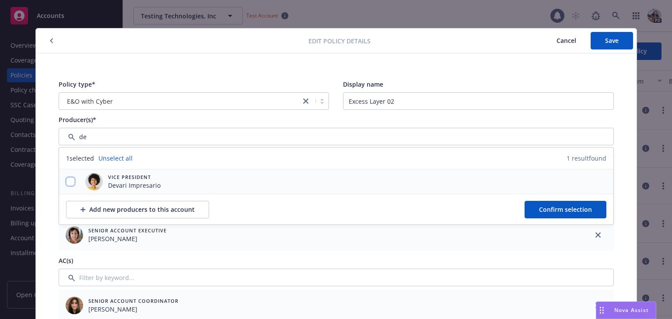
click at [67, 182] on input "checkbox" at bounding box center [70, 181] width 9 height 9
checkbox input "true"
click at [539, 208] on span "Confirm selection" at bounding box center [565, 209] width 53 height 8
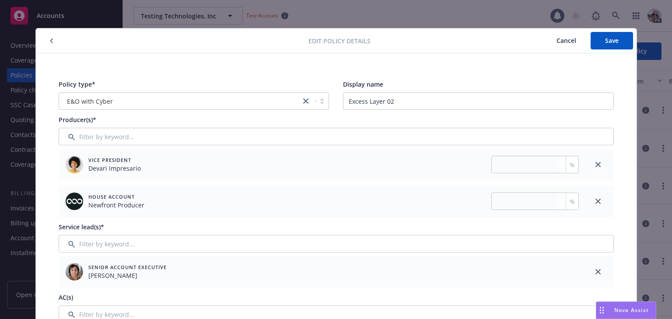
click at [56, 35] on div at bounding box center [174, 40] width 270 height 11
click at [51, 41] on button "button" at bounding box center [51, 40] width 11 height 11
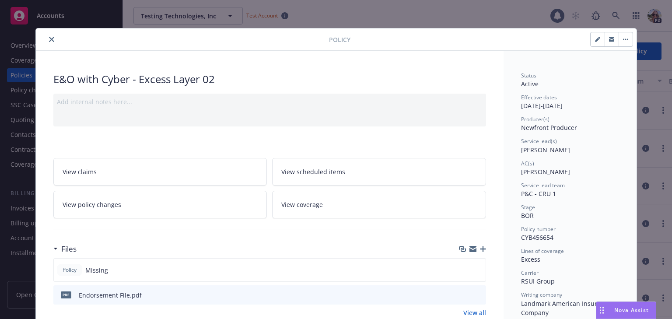
click at [49, 39] on icon "close" at bounding box center [51, 39] width 5 height 5
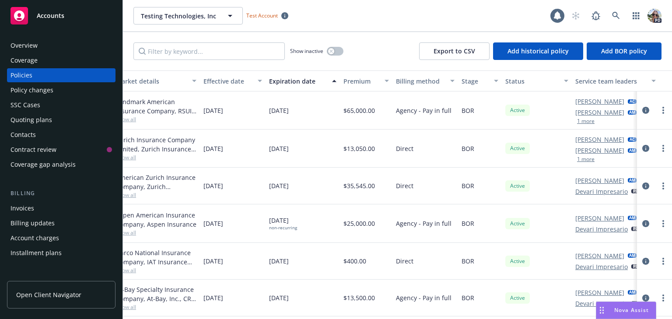
scroll to position [0, 284]
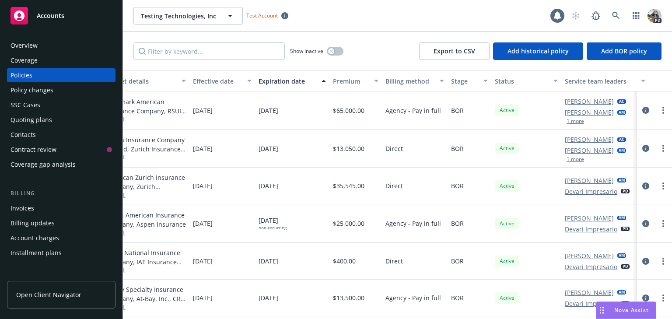
drag, startPoint x: 467, startPoint y: 81, endPoint x: 458, endPoint y: 82, distance: 9.3
click at [458, 82] on div "Stage" at bounding box center [464, 81] width 27 height 9
click at [19, 86] on div "Policy changes" at bounding box center [32, 90] width 43 height 14
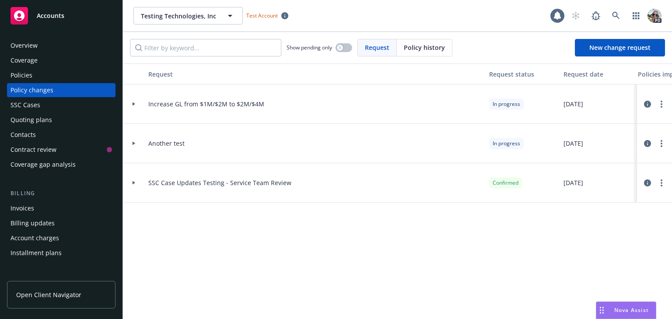
click at [20, 117] on div "Quoting plans" at bounding box center [32, 120] width 42 height 14
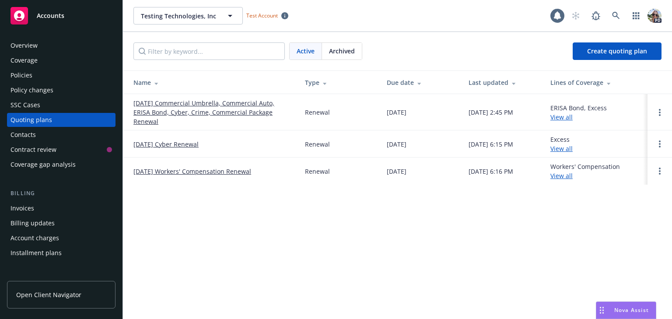
click at [178, 110] on link "[DATE] Commercial Umbrella, Commercial Auto, ERISA Bond, Cyber, Crime, Commerci…" at bounding box center [212, 112] width 158 height 28
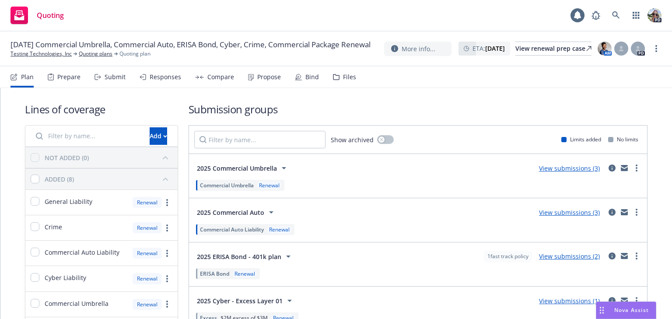
click at [112, 74] on div "Submit" at bounding box center [115, 77] width 21 height 7
